Goal: Information Seeking & Learning: Learn about a topic

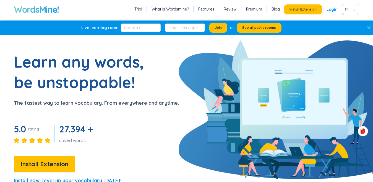
click at [331, 13] on link "Login" at bounding box center [332, 9] width 11 height 10
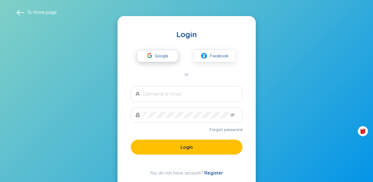
click at [159, 59] on span "Google" at bounding box center [163, 56] width 16 height 12
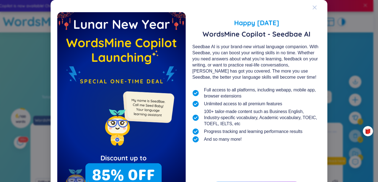
click at [313, 9] on icon "Close" at bounding box center [314, 8] width 4 height 4
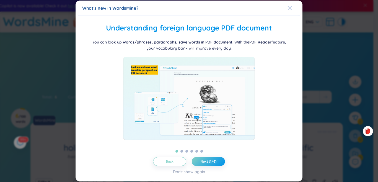
click at [292, 9] on span "Close" at bounding box center [294, 8] width 15 height 15
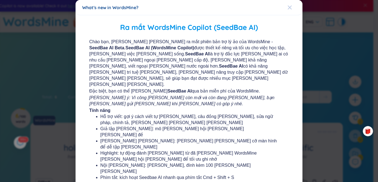
click at [288, 9] on icon "Close" at bounding box center [290, 8] width 4 height 4
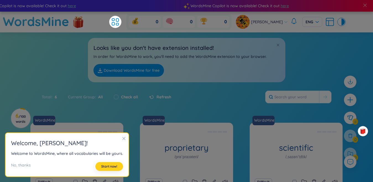
click at [111, 167] on span "Start now!" at bounding box center [109, 166] width 16 height 4
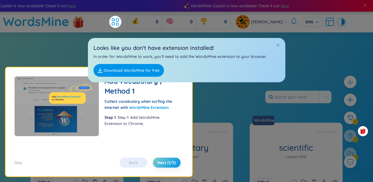
click at [211, 108] on div "Total : 6 Current Group : All Check all Refresh" at bounding box center [186, 100] width 345 height 24
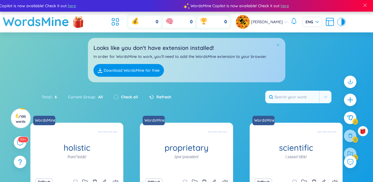
click at [276, 45] on span at bounding box center [278, 45] width 4 height 4
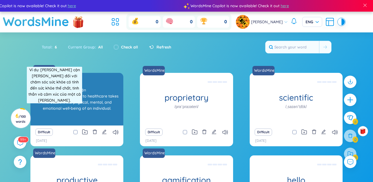
click at [54, 105] on div "Toàn diện Eg: The holistic approach to healthcare takes into account the physic…" at bounding box center [76, 99] width 87 height 50
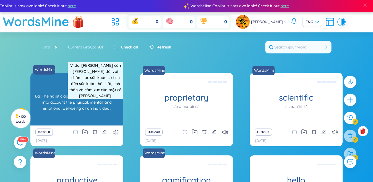
click at [95, 100] on div "Toàn diện Eg: The holistic approach to healthcare takes into account the physic…" at bounding box center [76, 99] width 87 height 50
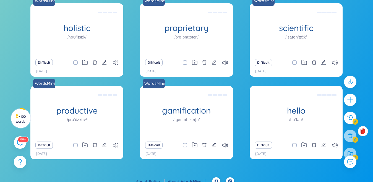
scroll to position [70, 0]
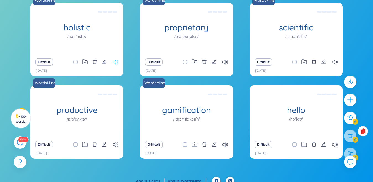
click at [116, 61] on icon at bounding box center [116, 62] width 6 height 5
click at [225, 61] on icon at bounding box center [225, 62] width 6 height 5
click at [228, 64] on icon at bounding box center [225, 62] width 6 height 5
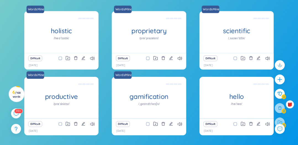
scroll to position [76, 0]
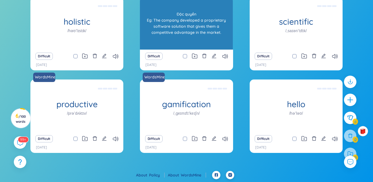
click at [173, 32] on div "Độc quyền Eg: The company developed a proprietary software solution that gives …" at bounding box center [186, 23] width 87 height 50
click at [185, 36] on div "Độc quyền Eg: The company developed a proprietary software solution that gives …" at bounding box center [186, 23] width 87 height 50
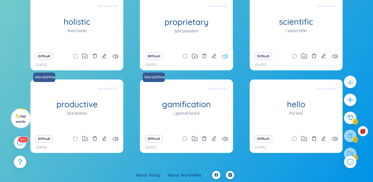
click at [227, 56] on icon at bounding box center [225, 56] width 6 height 5
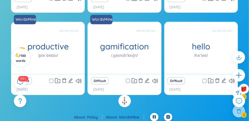
scroll to position [161, 0]
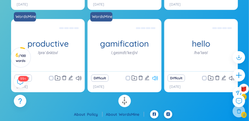
click at [156, 78] on icon at bounding box center [155, 78] width 6 height 5
click at [78, 78] on icon at bounding box center [79, 78] width 6 height 5
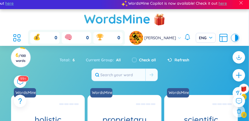
scroll to position [0, 0]
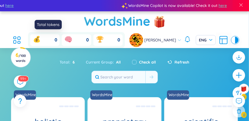
click at [39, 41] on icon at bounding box center [37, 40] width 6 height 5
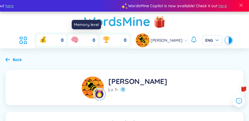
click at [75, 43] on icon at bounding box center [74, 39] width 9 height 9
click at [74, 41] on icon at bounding box center [74, 39] width 9 height 9
click at [76, 39] on icon at bounding box center [74, 39] width 5 height 4
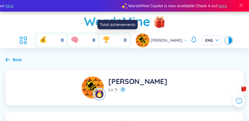
click at [110, 36] on icon at bounding box center [106, 39] width 9 height 9
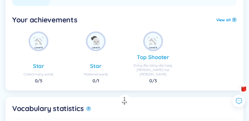
scroll to position [154, 0]
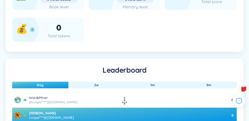
click at [28, 34] on icon at bounding box center [22, 29] width 14 height 14
